Goal: Find specific page/section: Find specific page/section

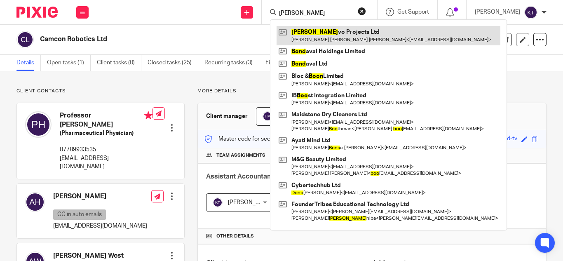
type input "[PERSON_NAME]"
click at [344, 33] on link at bounding box center [389, 35] width 224 height 19
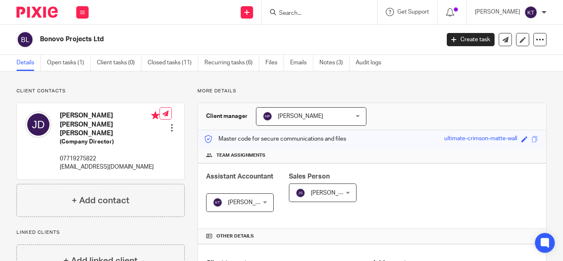
click at [116, 90] on p "Client contacts" at bounding box center [101, 91] width 168 height 7
click at [182, 61] on link "Closed tasks (11)" at bounding box center [173, 63] width 51 height 16
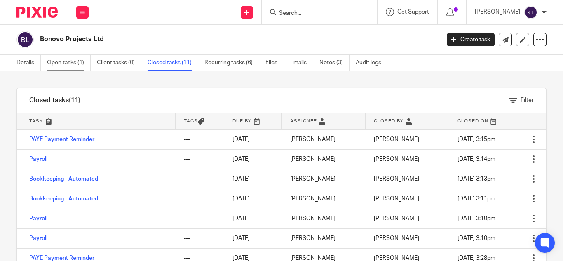
click at [63, 66] on link "Open tasks (1)" at bounding box center [69, 63] width 44 height 16
